Goal: Check status: Check status

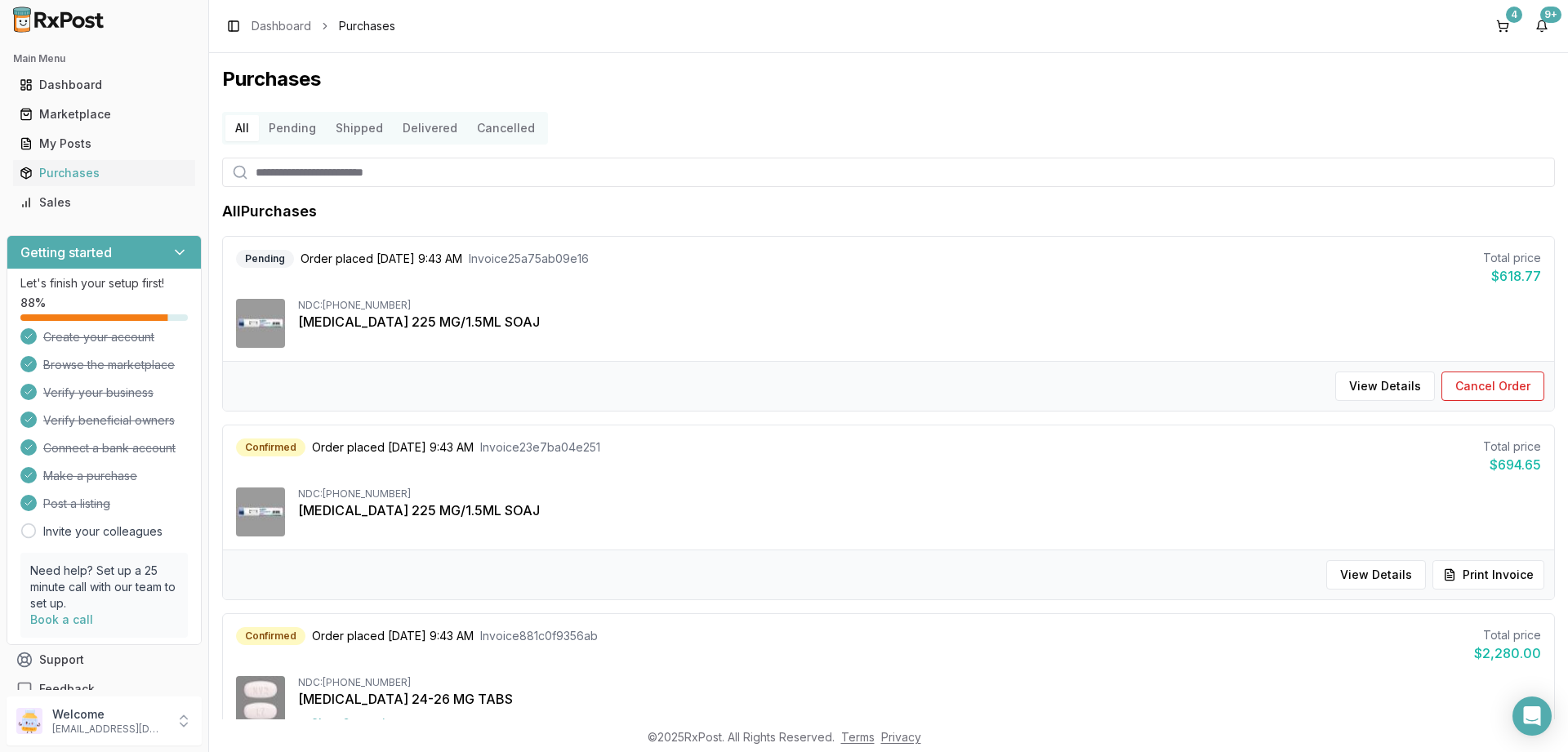
click at [305, 125] on button "Pending" at bounding box center [292, 128] width 67 height 26
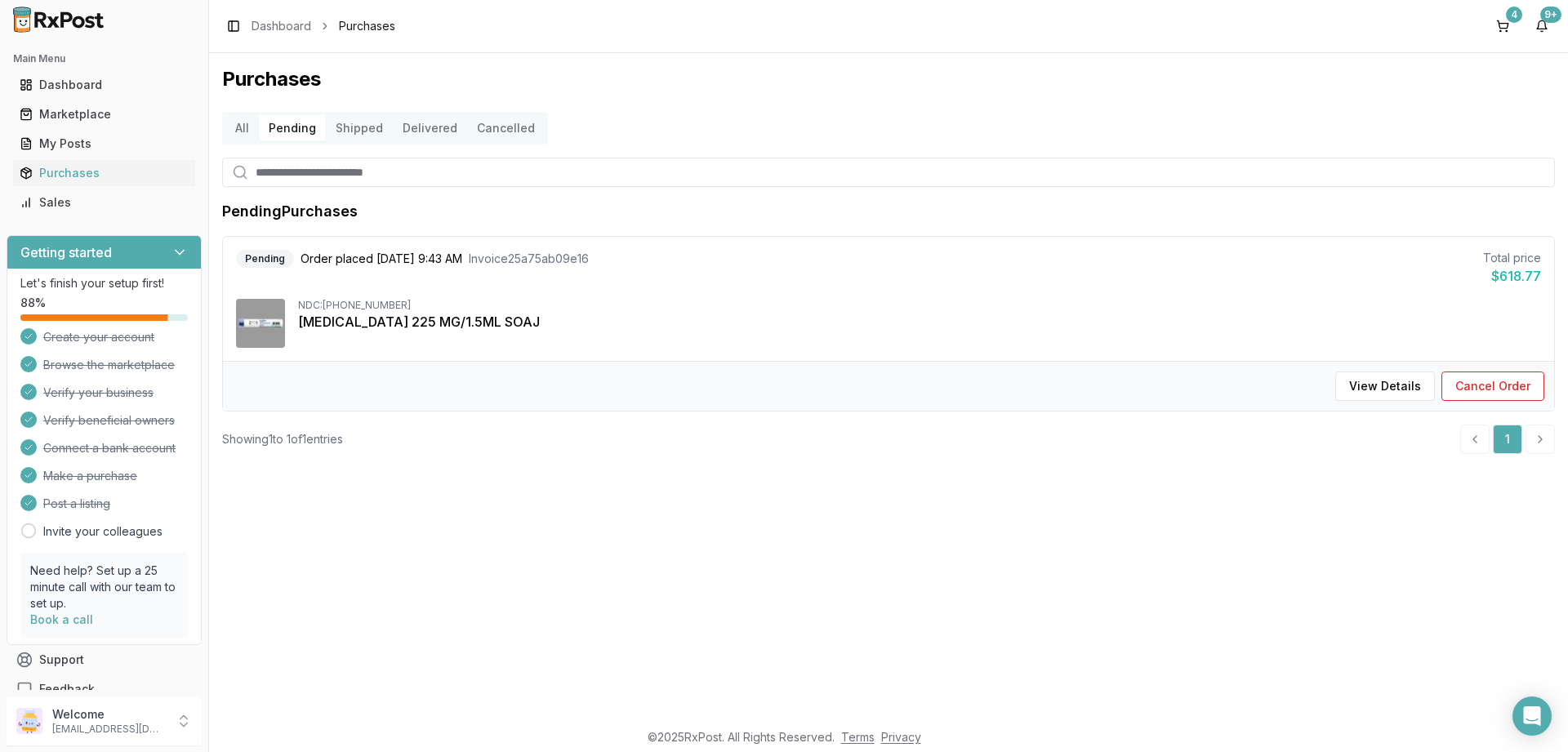
click at [359, 133] on button "Shipped" at bounding box center [359, 128] width 67 height 26
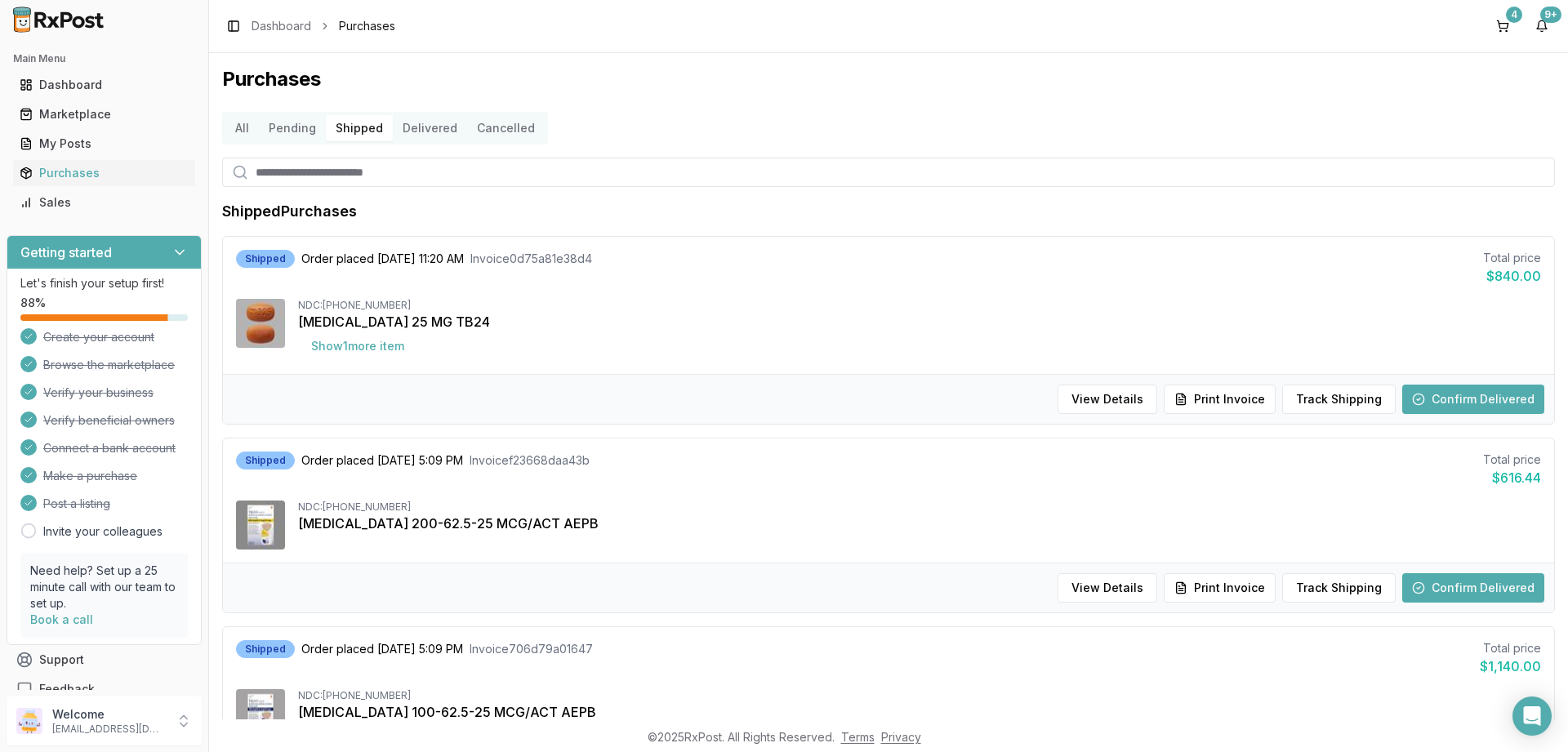
scroll to position [177, 0]
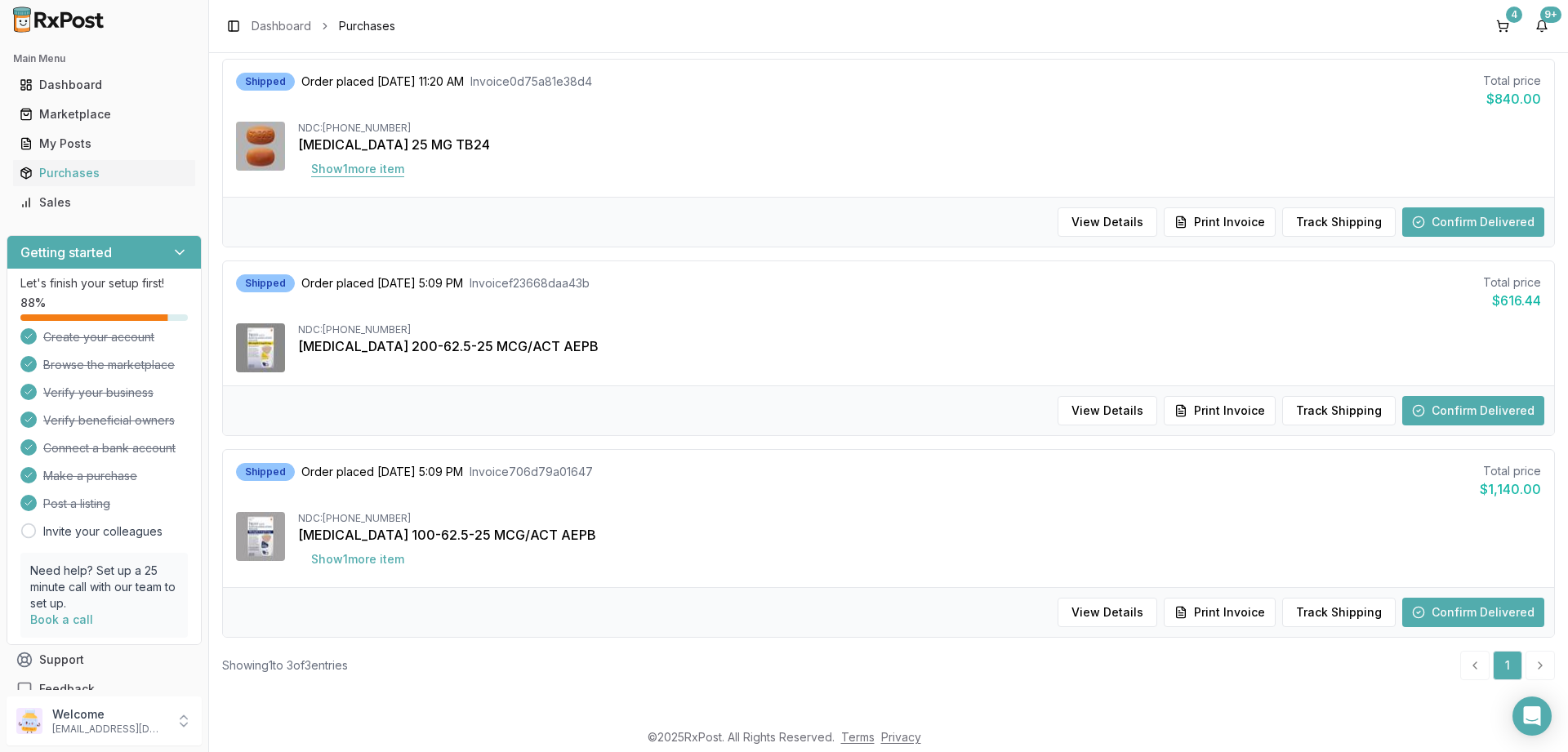
click at [331, 169] on button "Show 1 more item" at bounding box center [358, 169] width 120 height 29
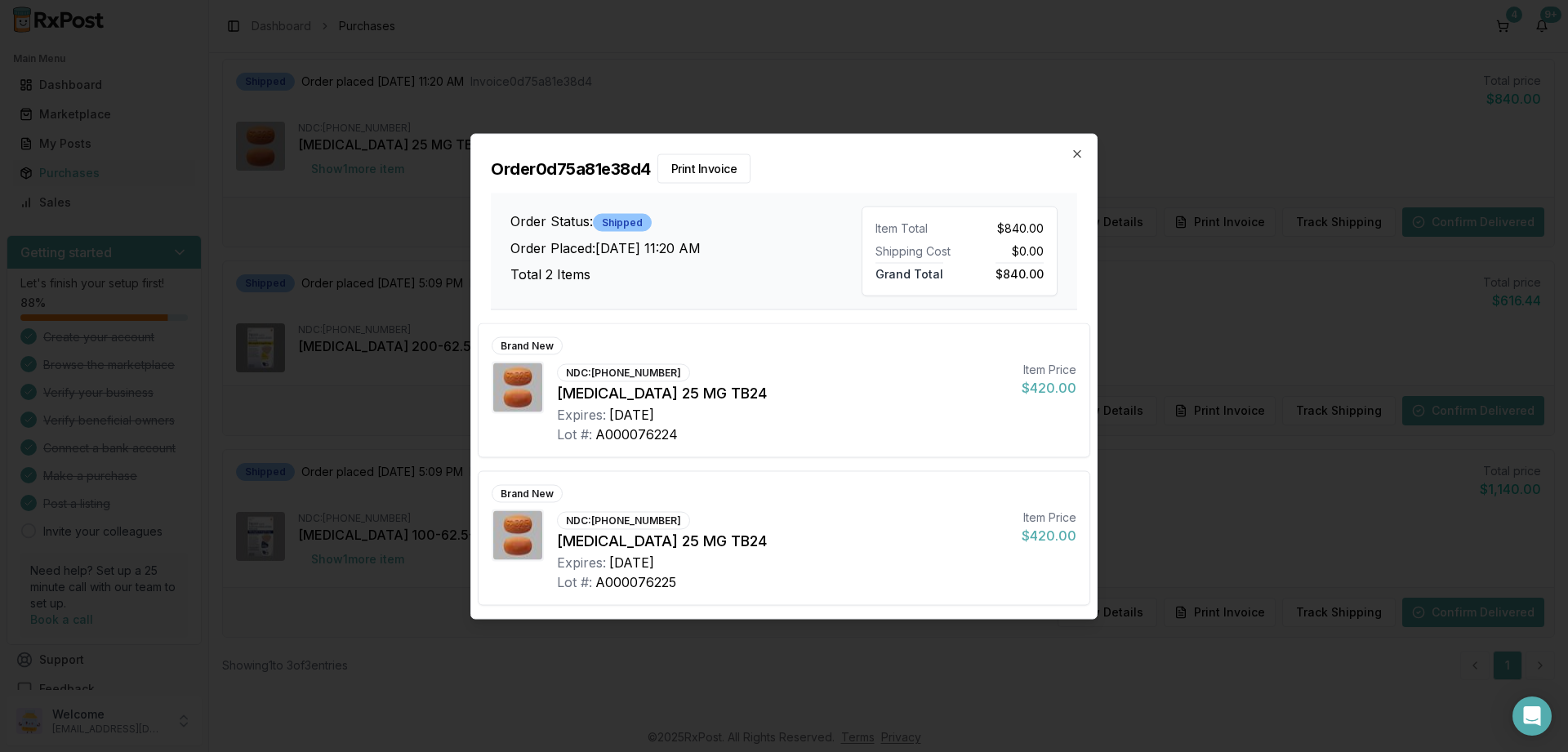
click at [1084, 154] on div "Order 0d75a81e38d4 Print Invoice Order Status: Shipped Order Placed: [DATE] 11:…" at bounding box center [784, 222] width 626 height 175
click at [1075, 152] on icon "button" at bounding box center [1078, 154] width 13 height 13
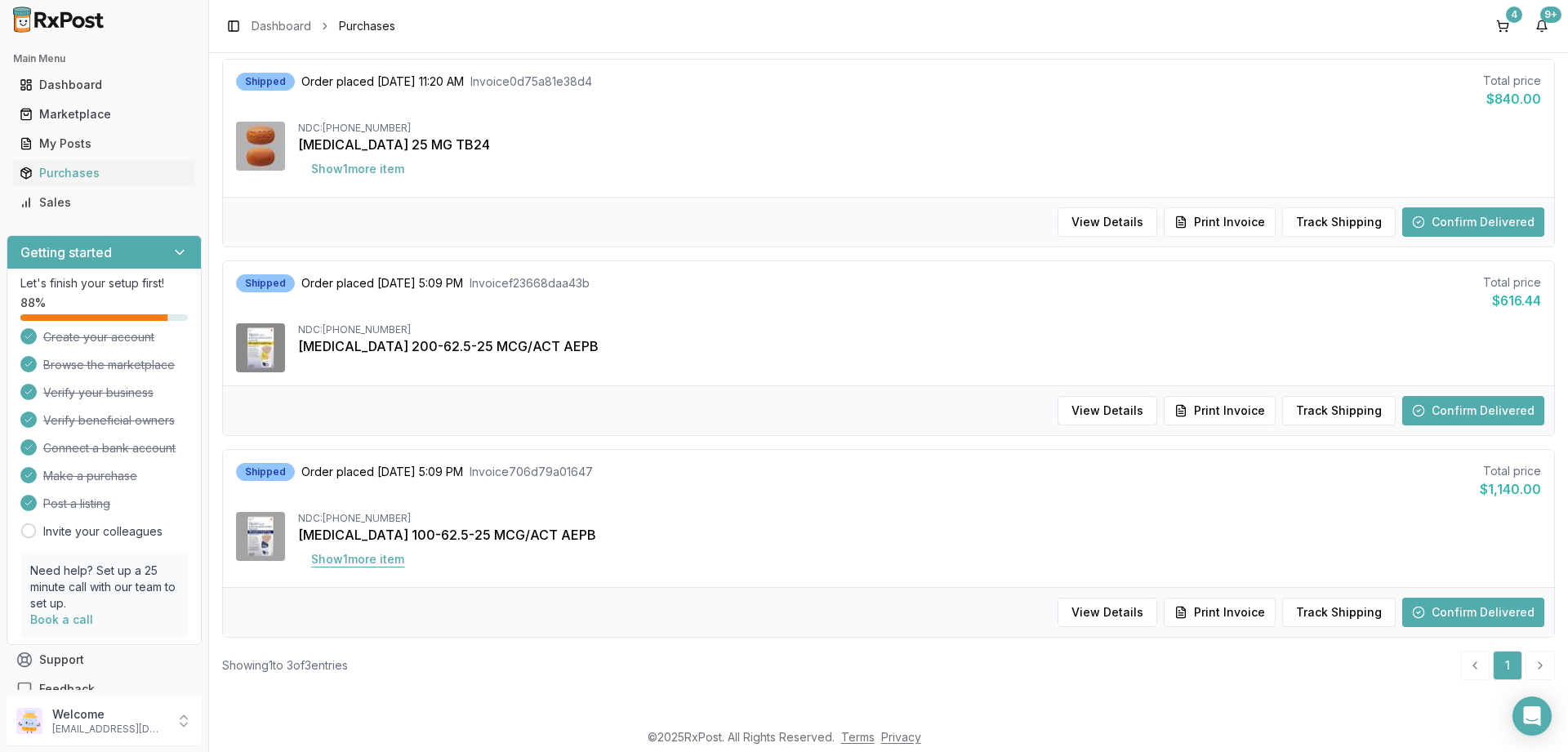
click at [359, 565] on button "Show 1 more item" at bounding box center [358, 559] width 120 height 29
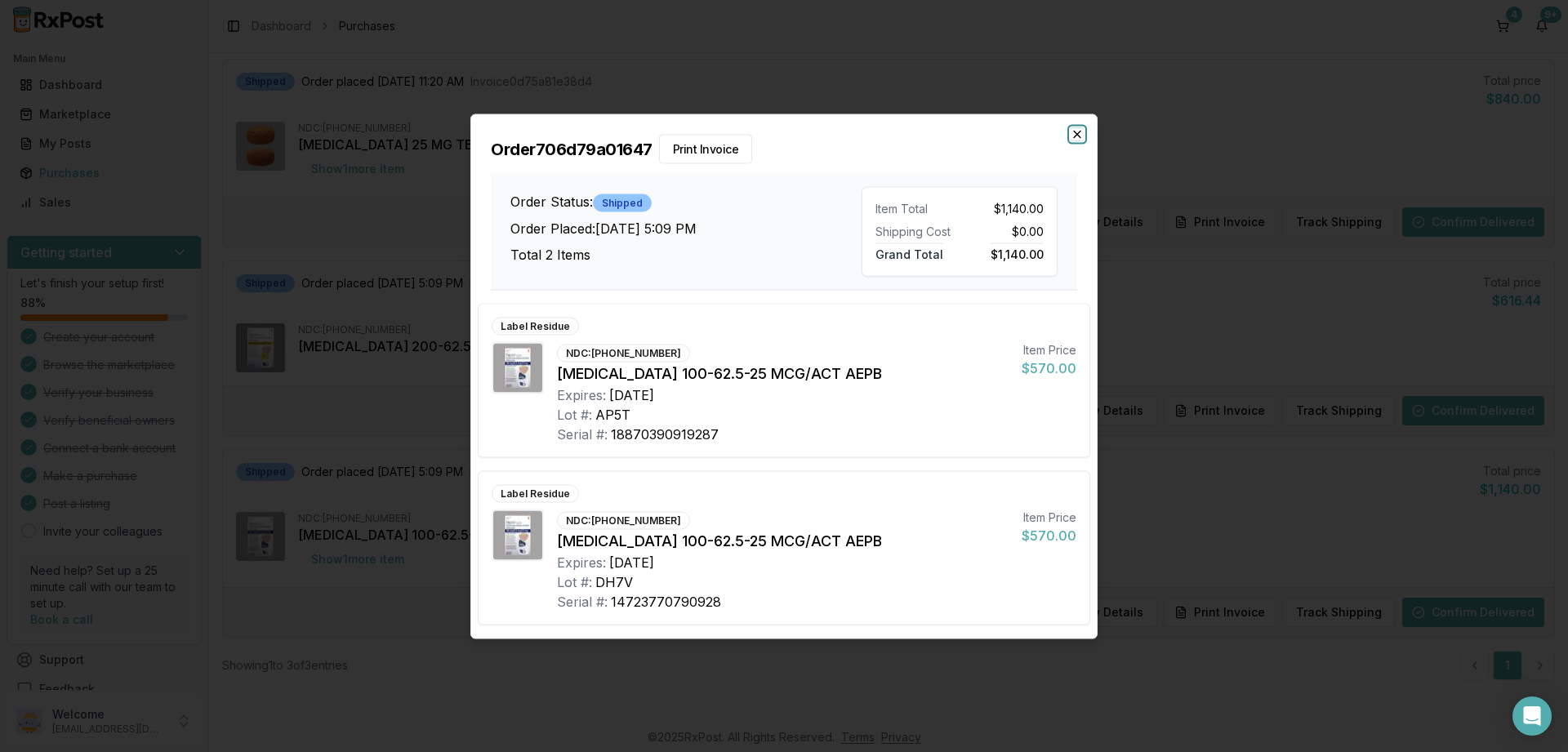
click at [1077, 133] on icon "button" at bounding box center [1078, 134] width 13 height 13
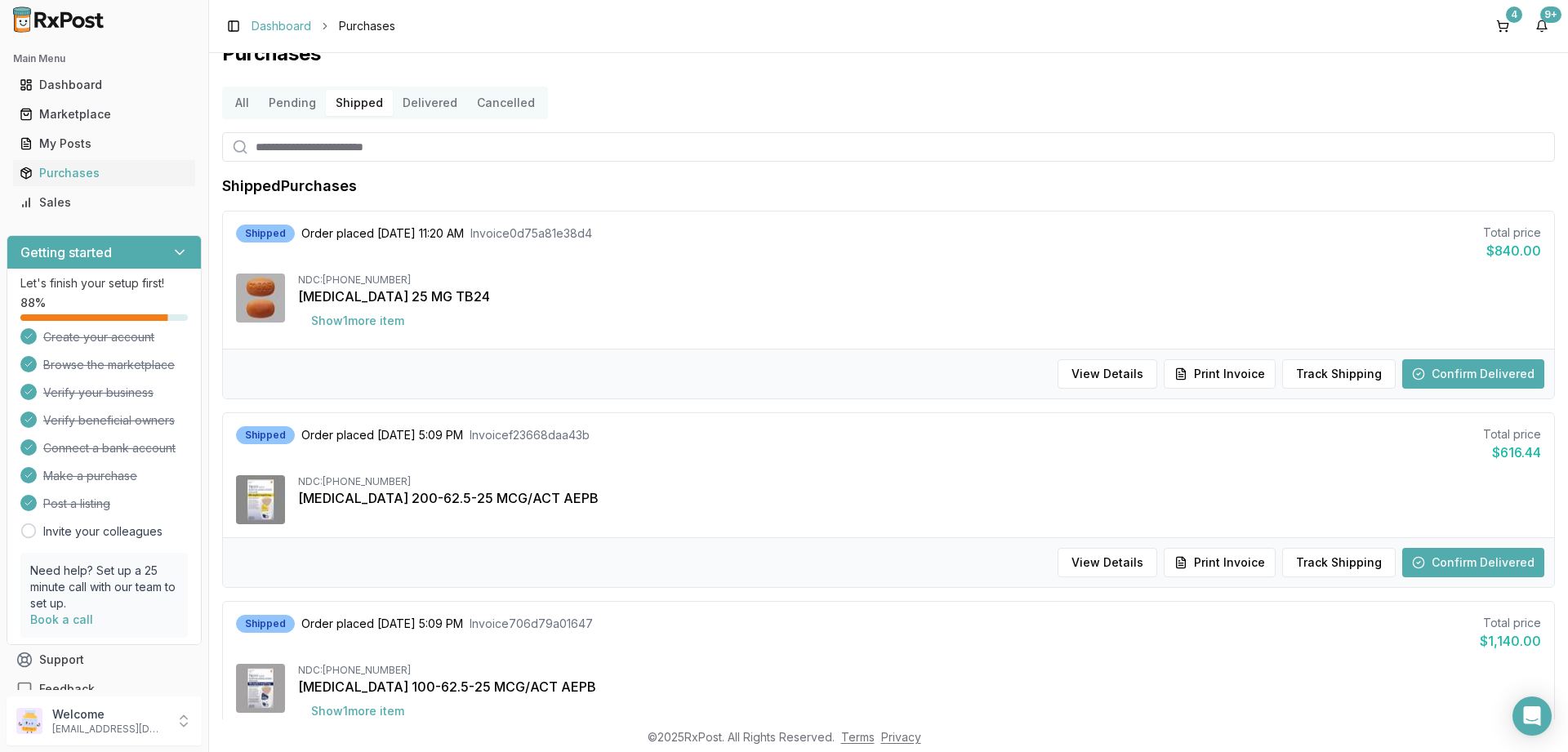
scroll to position [0, 0]
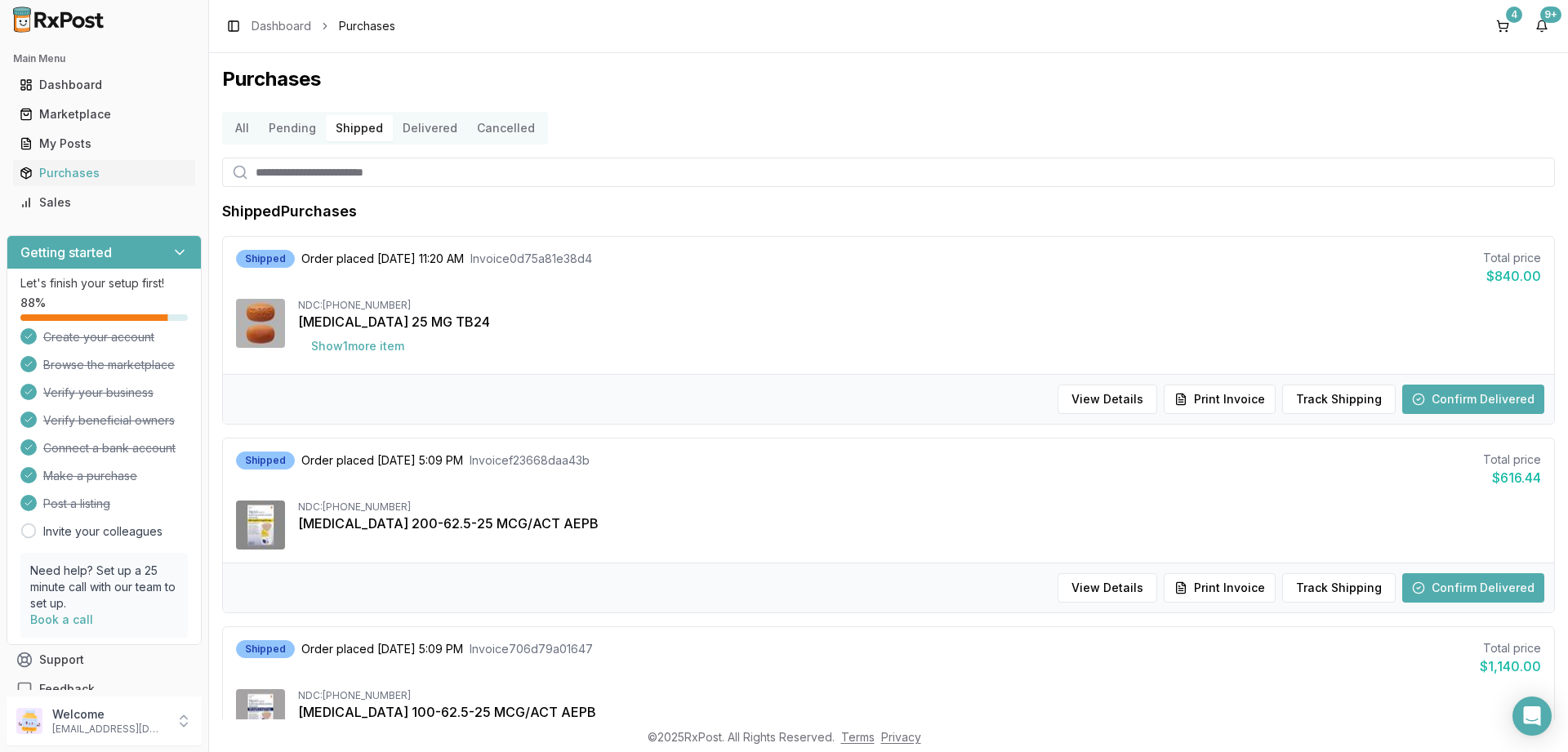
click at [421, 123] on button "Delivered" at bounding box center [430, 128] width 75 height 26
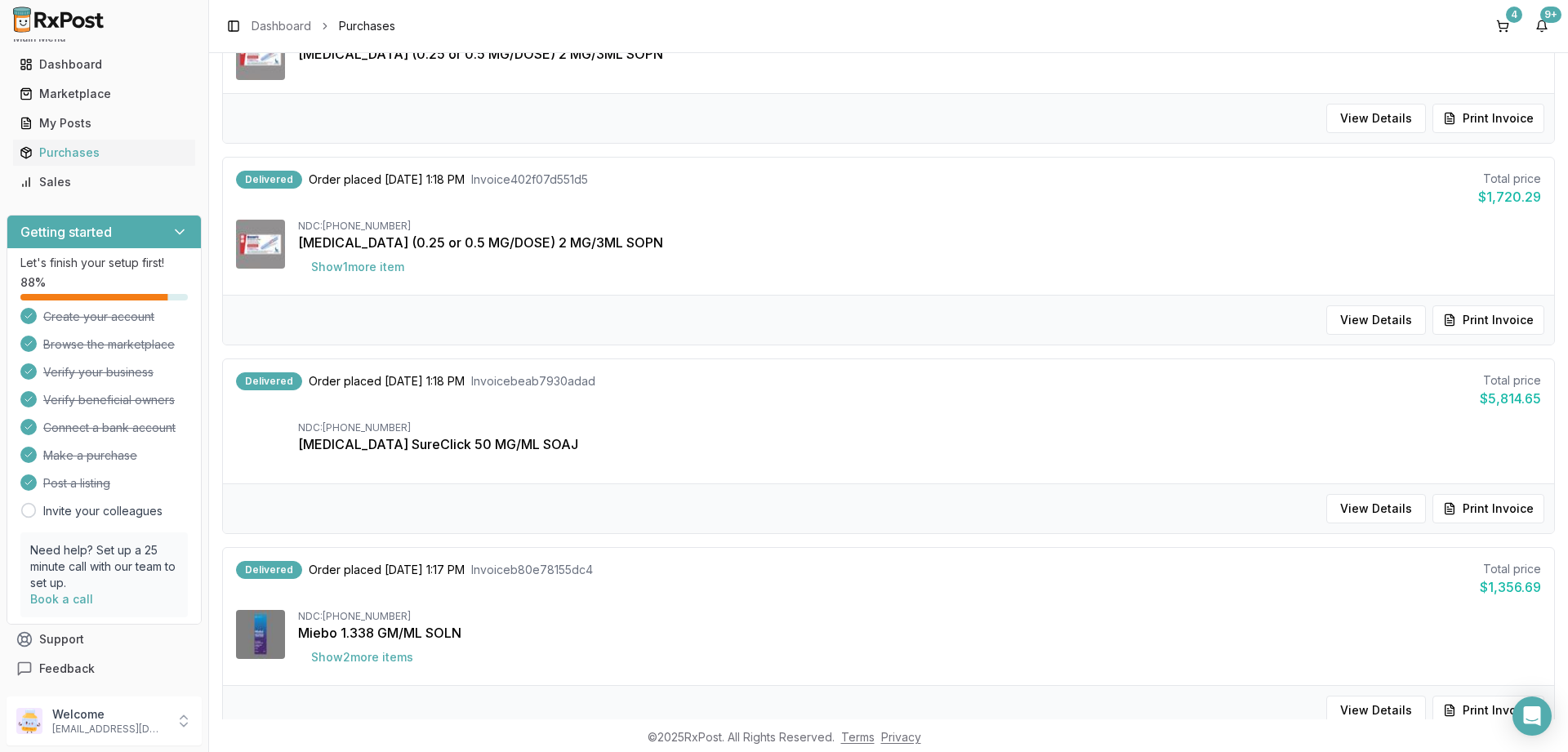
scroll to position [1549, 0]
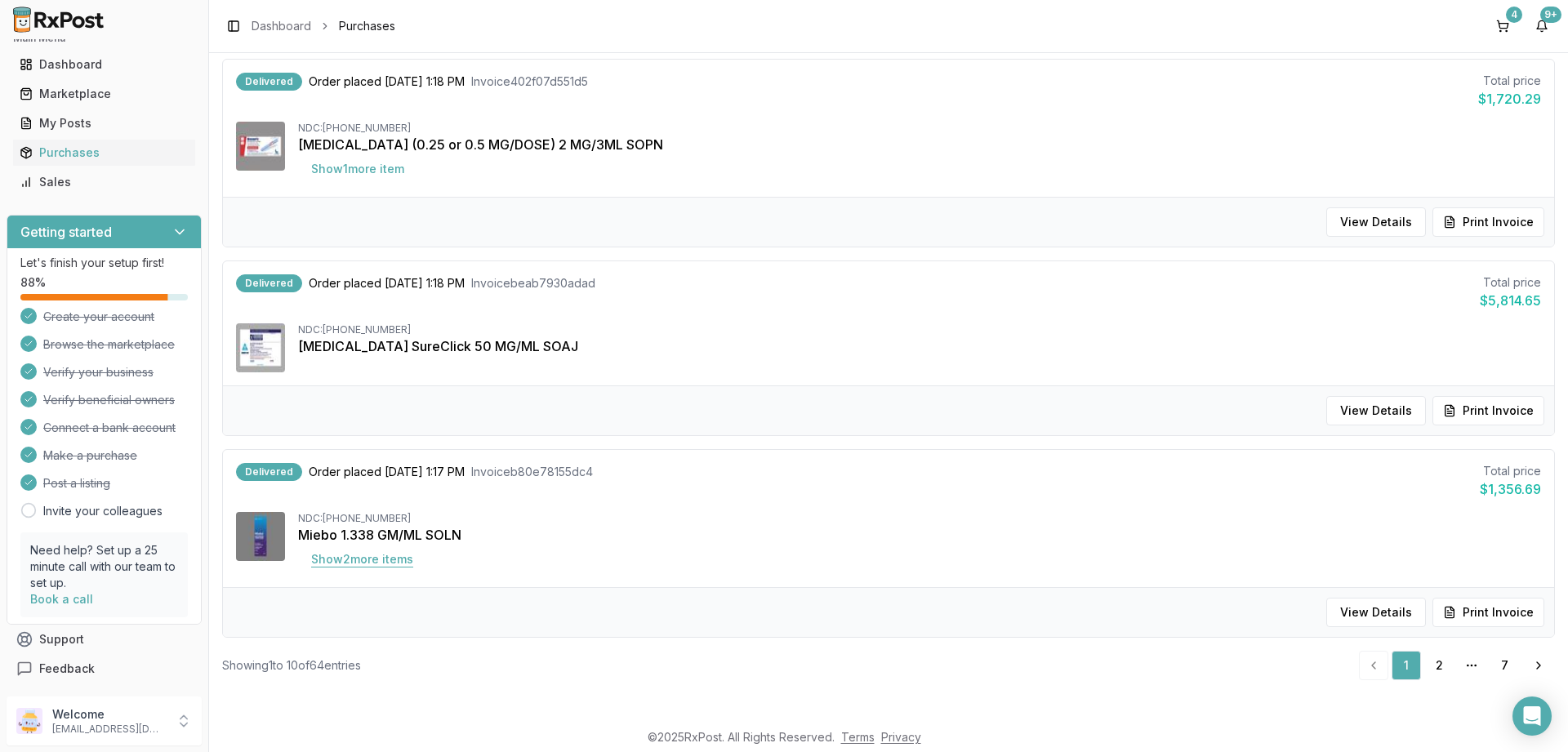
click at [326, 557] on button "Show 2 more item s" at bounding box center [362, 559] width 129 height 29
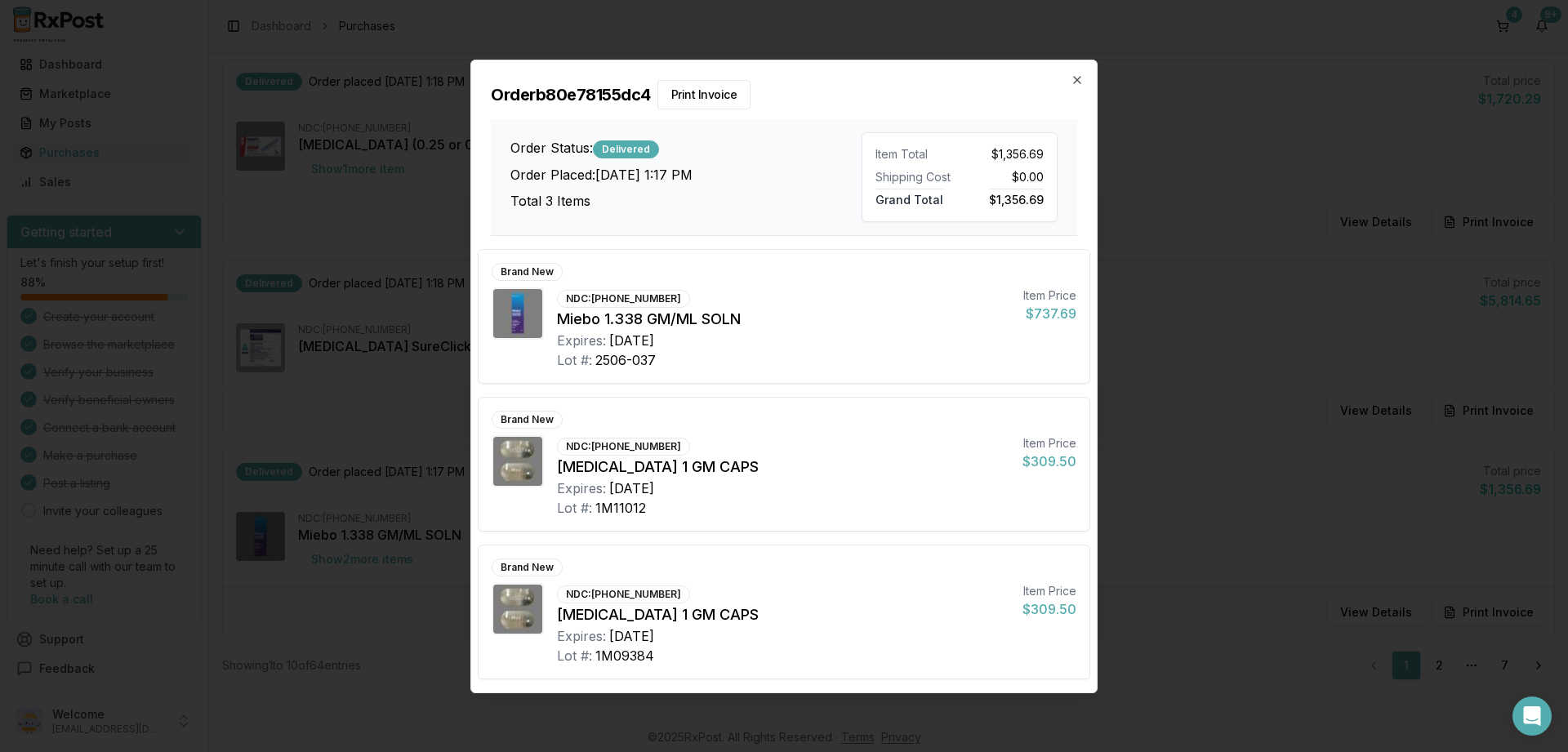
click at [1086, 75] on div "Order b80e78155dc4 Print Invoice Order Status: Delivered Order Placed: [DATE] 1…" at bounding box center [784, 148] width 626 height 175
click at [1077, 80] on icon "button" at bounding box center [1078, 80] width 7 height 7
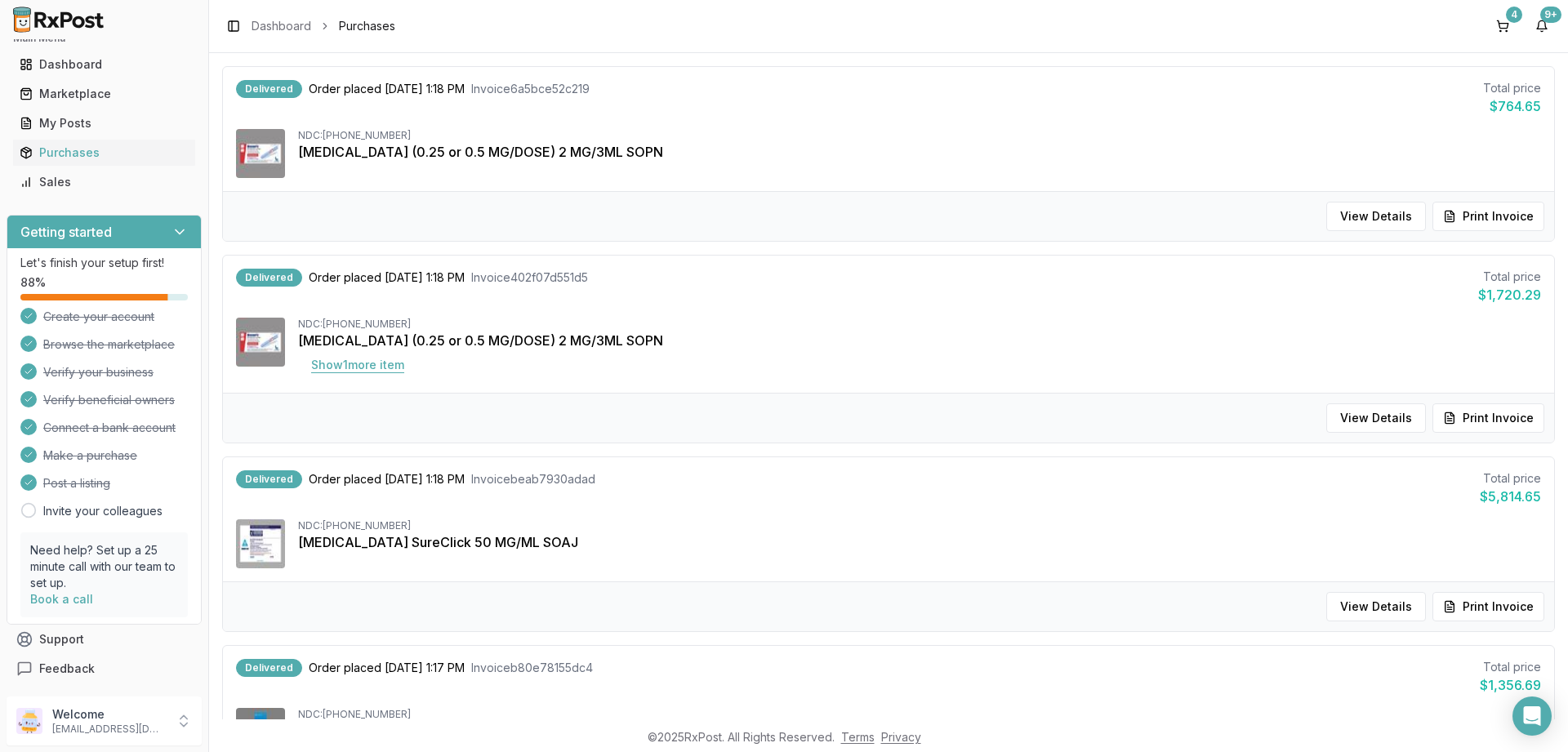
click at [348, 363] on button "Show 1 more item" at bounding box center [358, 365] width 120 height 29
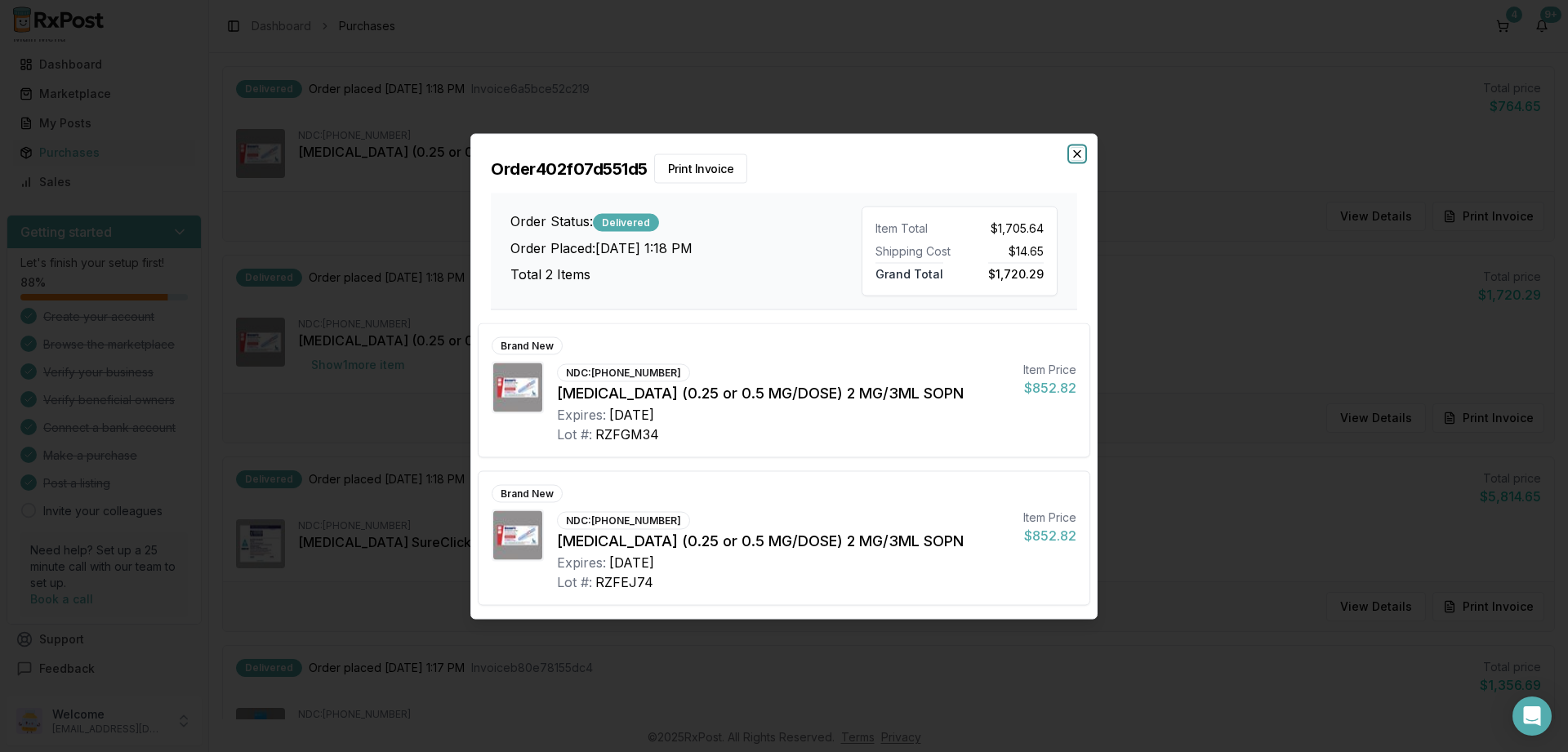
click at [1080, 151] on icon "button" at bounding box center [1078, 154] width 13 height 13
